Goal: Information Seeking & Learning: Learn about a topic

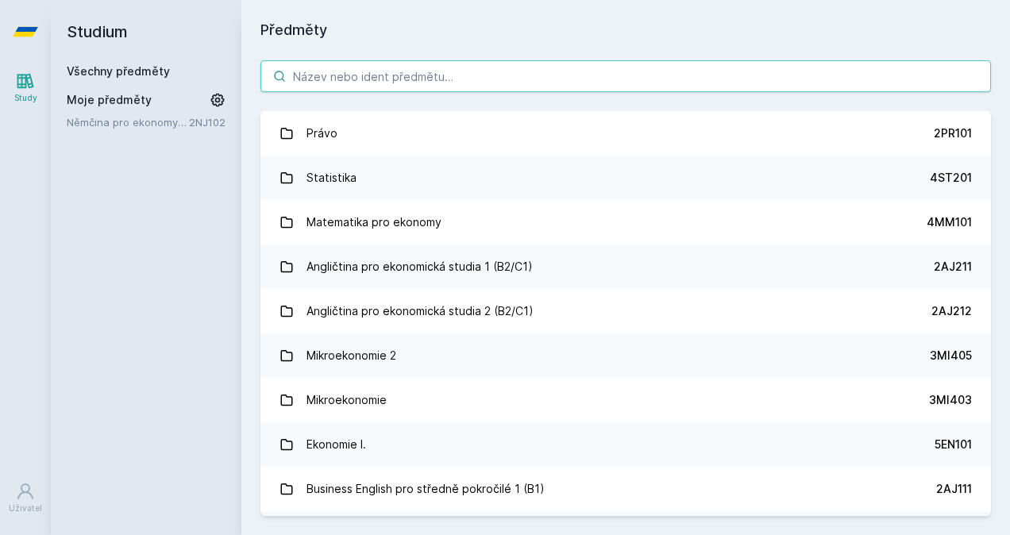
click at [524, 63] on input "search" at bounding box center [625, 76] width 730 height 32
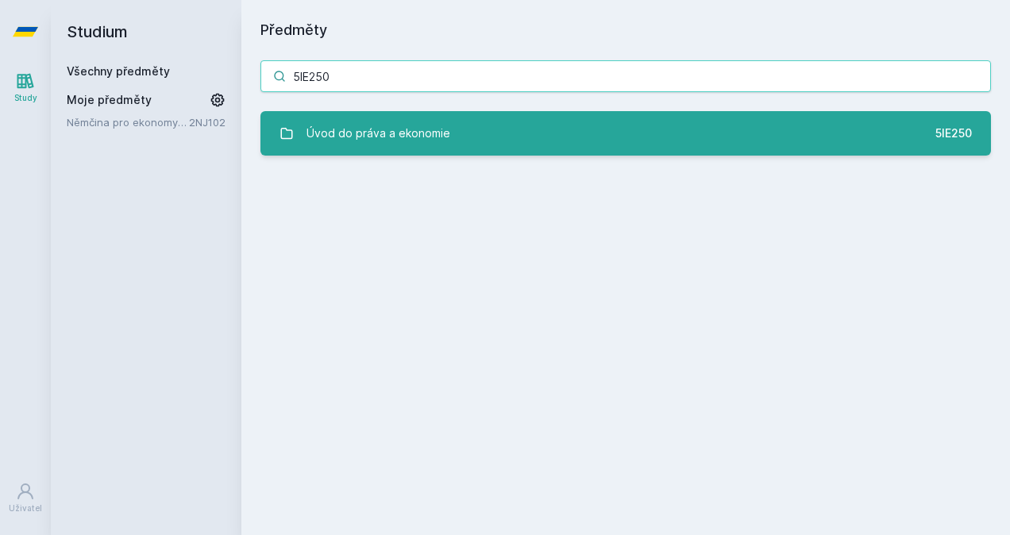
type input "5IE250"
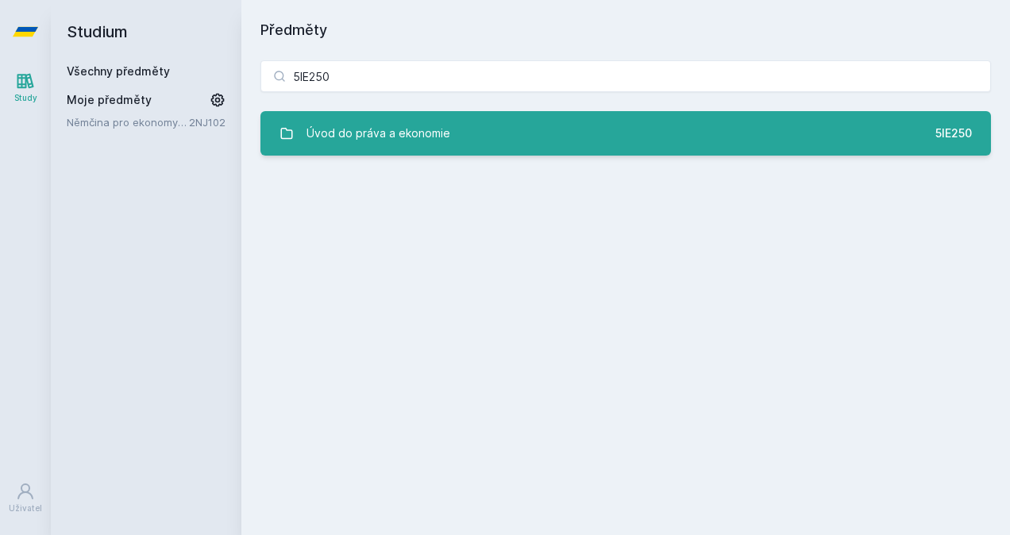
click at [448, 132] on link "Úvod do práva a ekonomie 5IE250" at bounding box center [625, 133] width 730 height 44
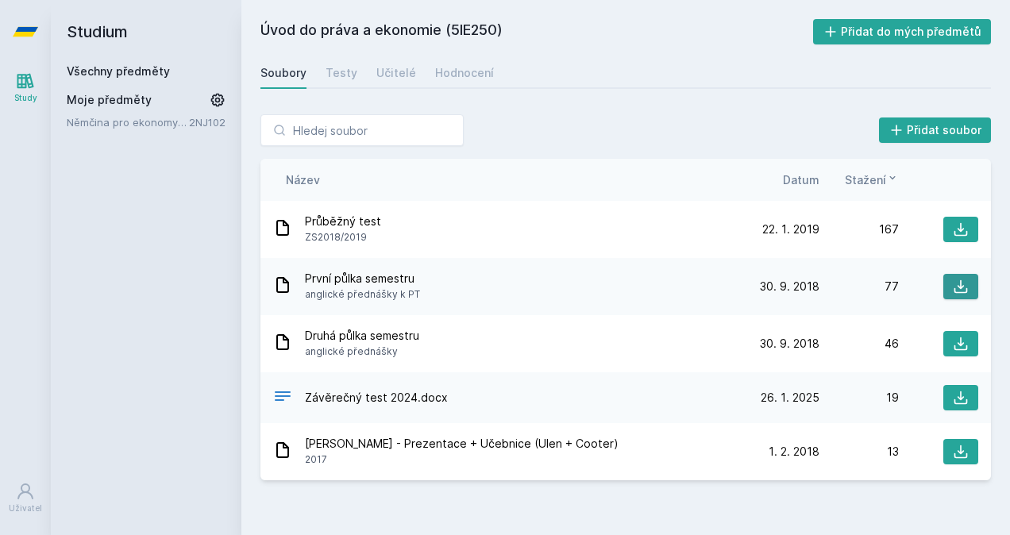
click at [964, 286] on icon at bounding box center [960, 286] width 13 height 13
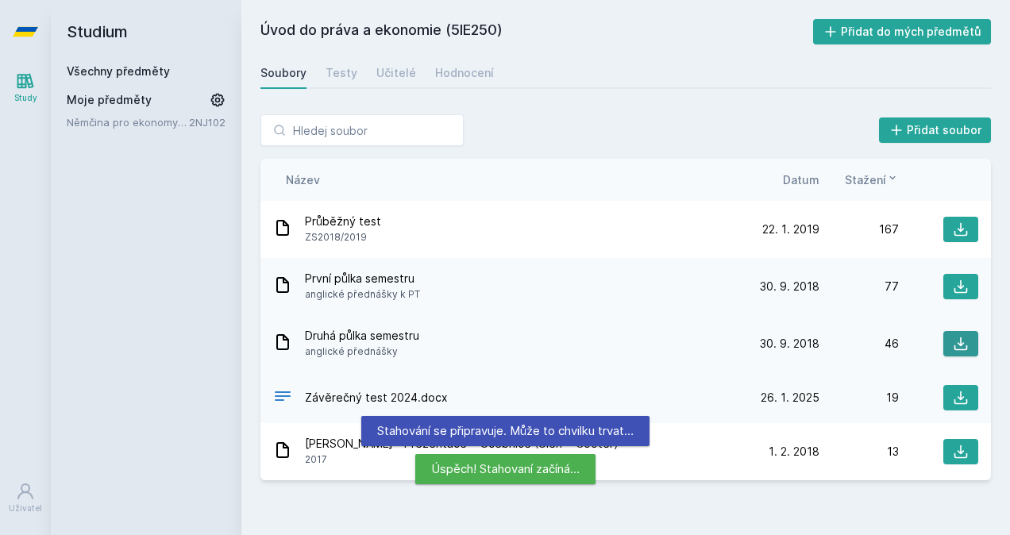
click at [959, 346] on icon at bounding box center [960, 344] width 16 height 16
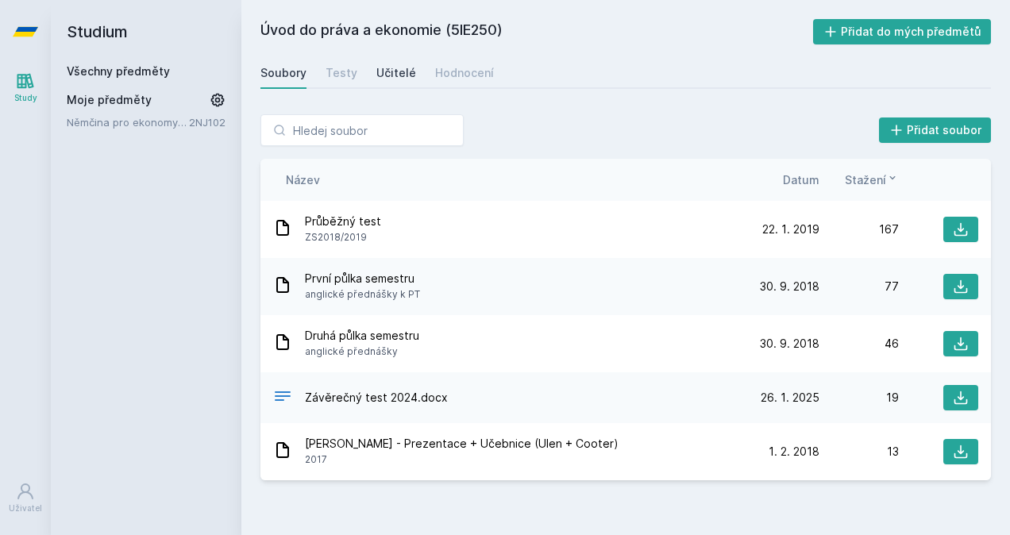
click at [384, 68] on div "Učitelé" at bounding box center [396, 73] width 40 height 16
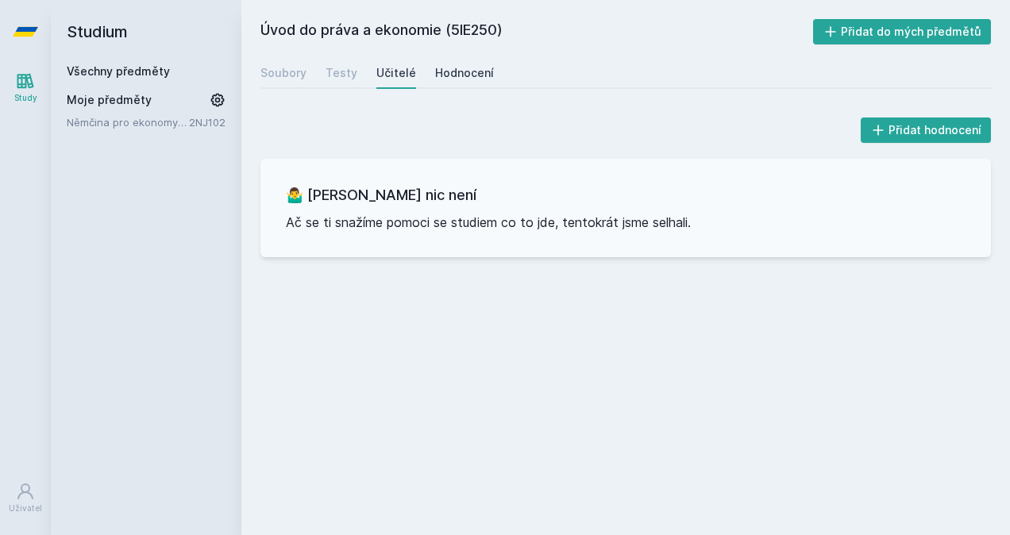
click at [455, 68] on div "Hodnocení" at bounding box center [464, 73] width 59 height 16
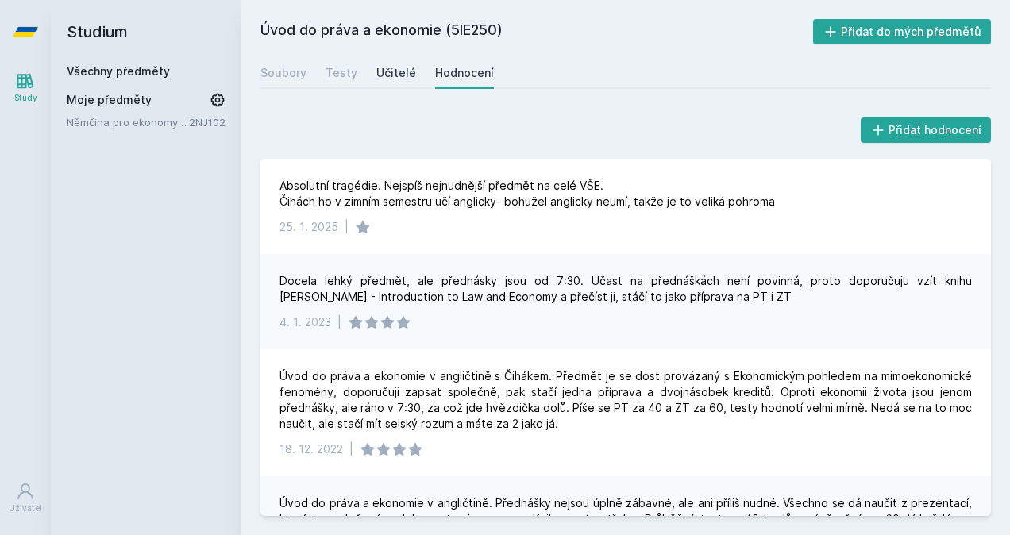
click at [384, 70] on div "Učitelé" at bounding box center [396, 73] width 40 height 16
